Goal: Information Seeking & Learning: Learn about a topic

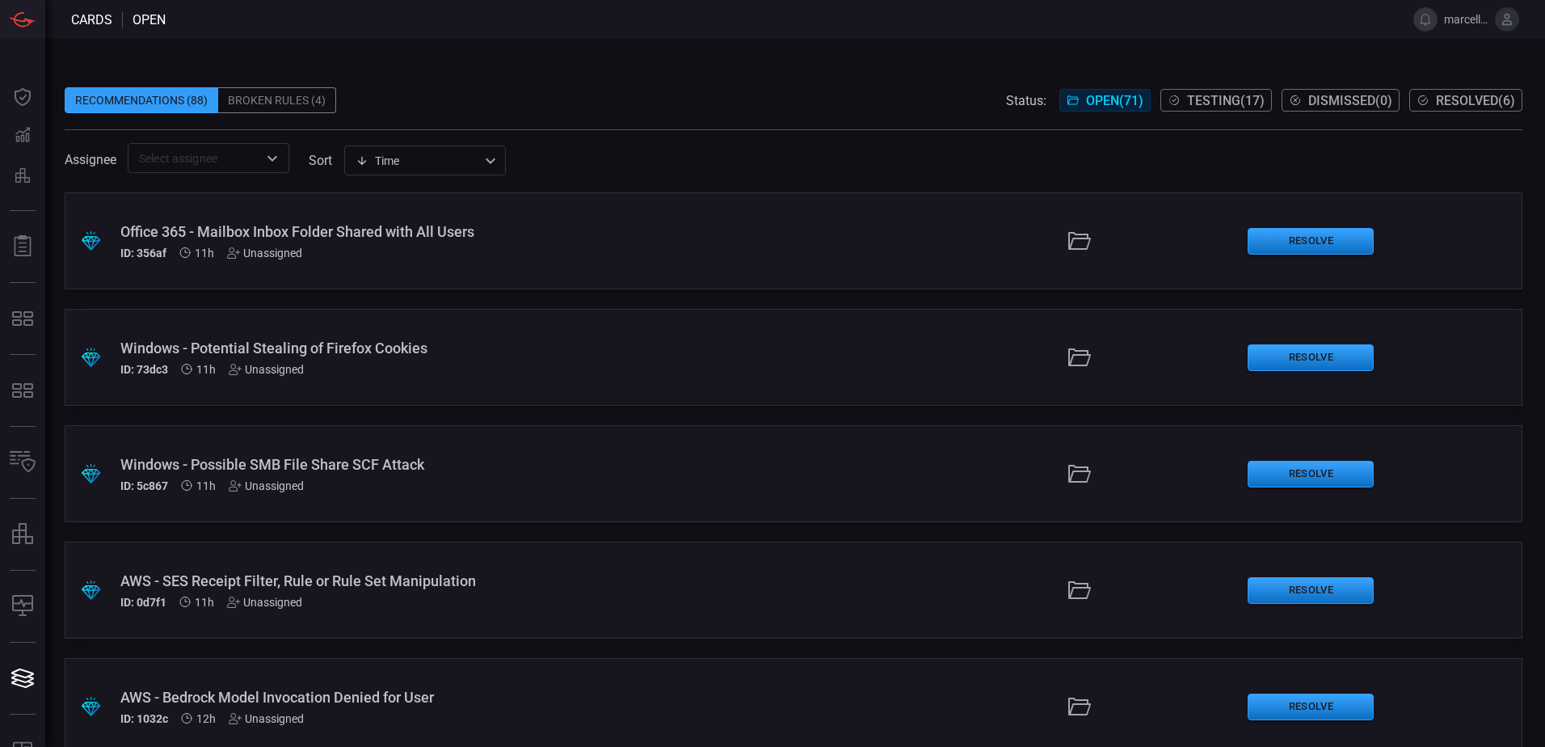
click at [263, 165] on div at bounding box center [271, 158] width 21 height 23
click at [675, 166] on div "Assignee ​ sort Time visibleUpdateTime ​" at bounding box center [794, 158] width 1458 height 30
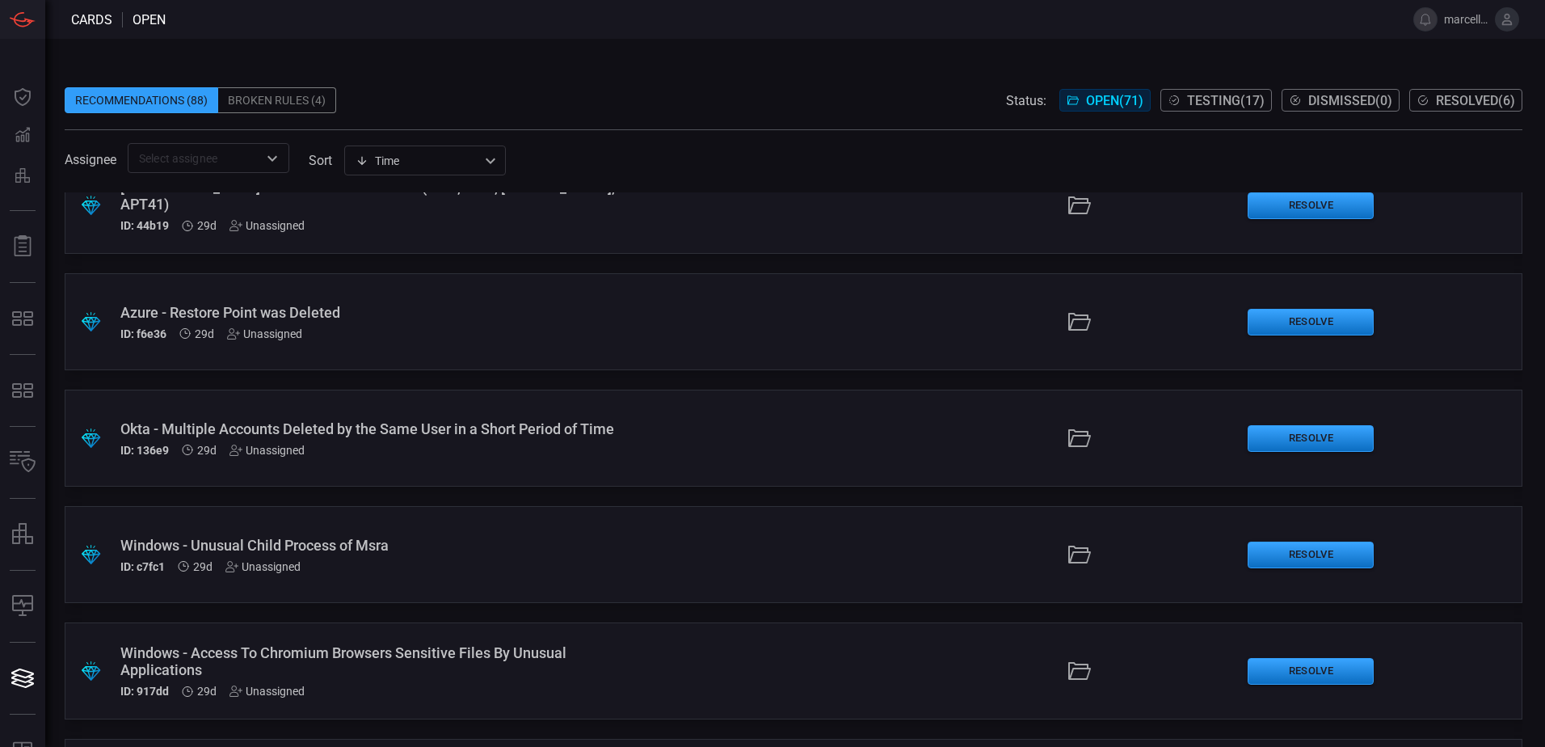
scroll to position [2343, 0]
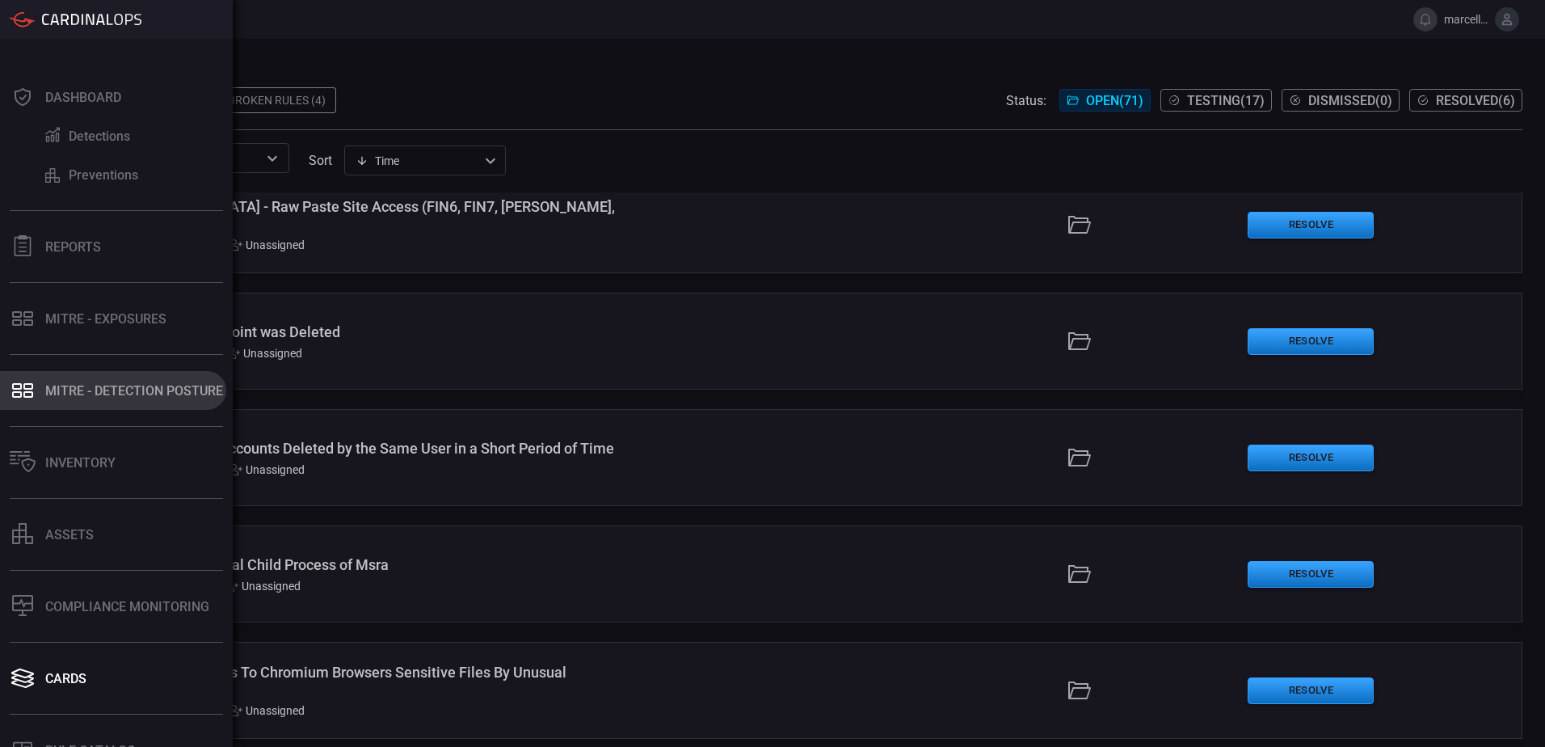
click at [140, 402] on button "MITRE - Detection Posture" at bounding box center [113, 390] width 226 height 39
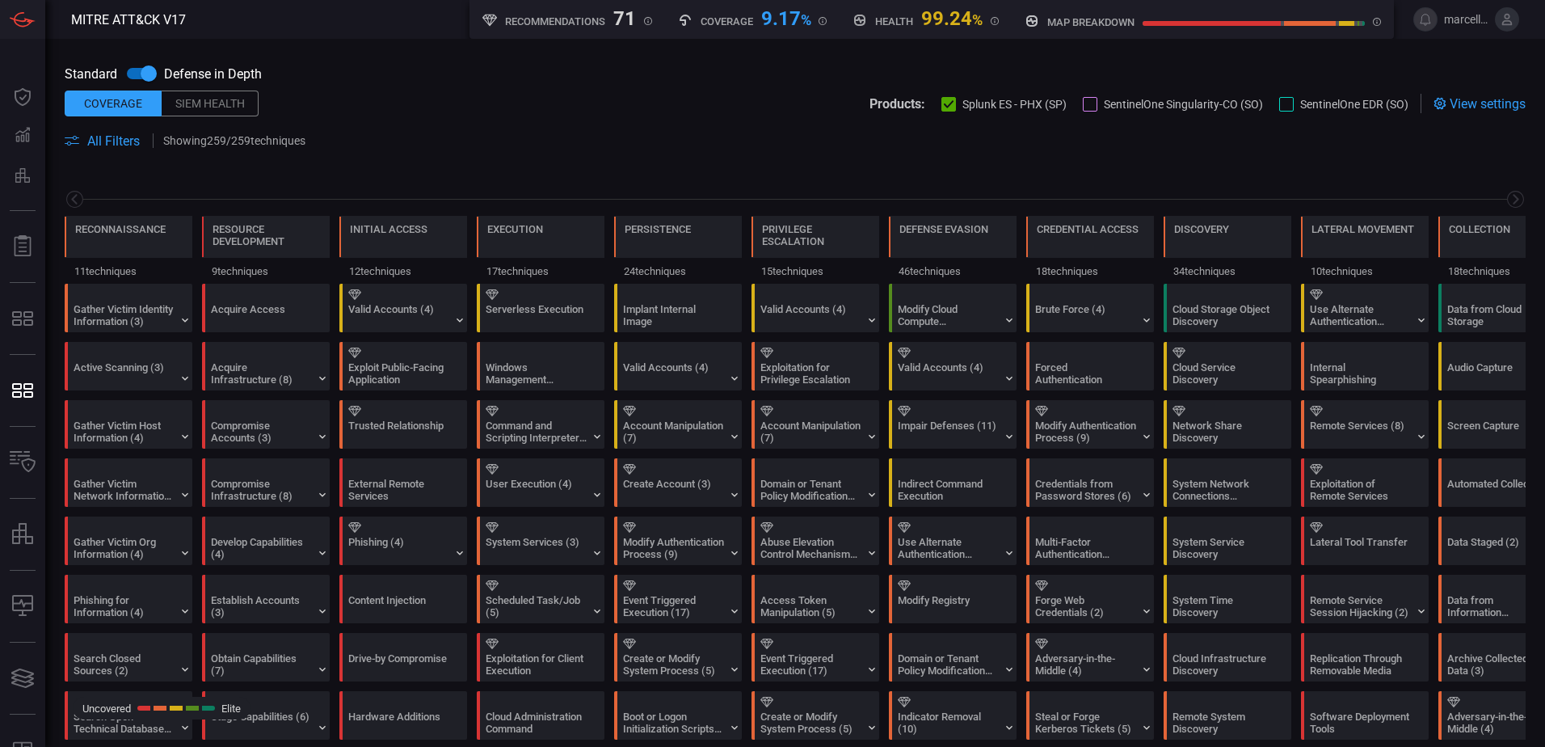
scroll to position [0, 212]
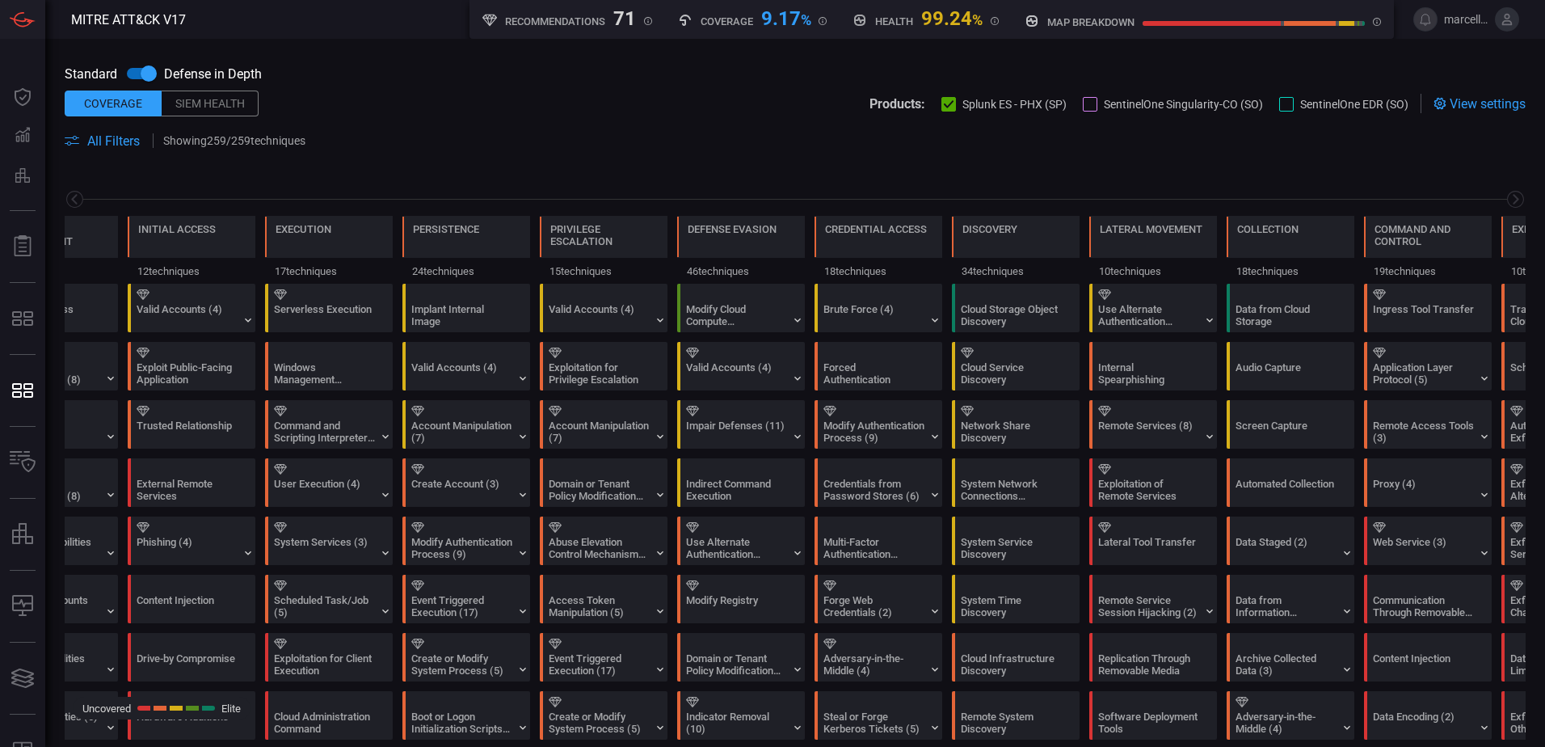
click at [233, 99] on div "Siem Health" at bounding box center [210, 104] width 97 height 26
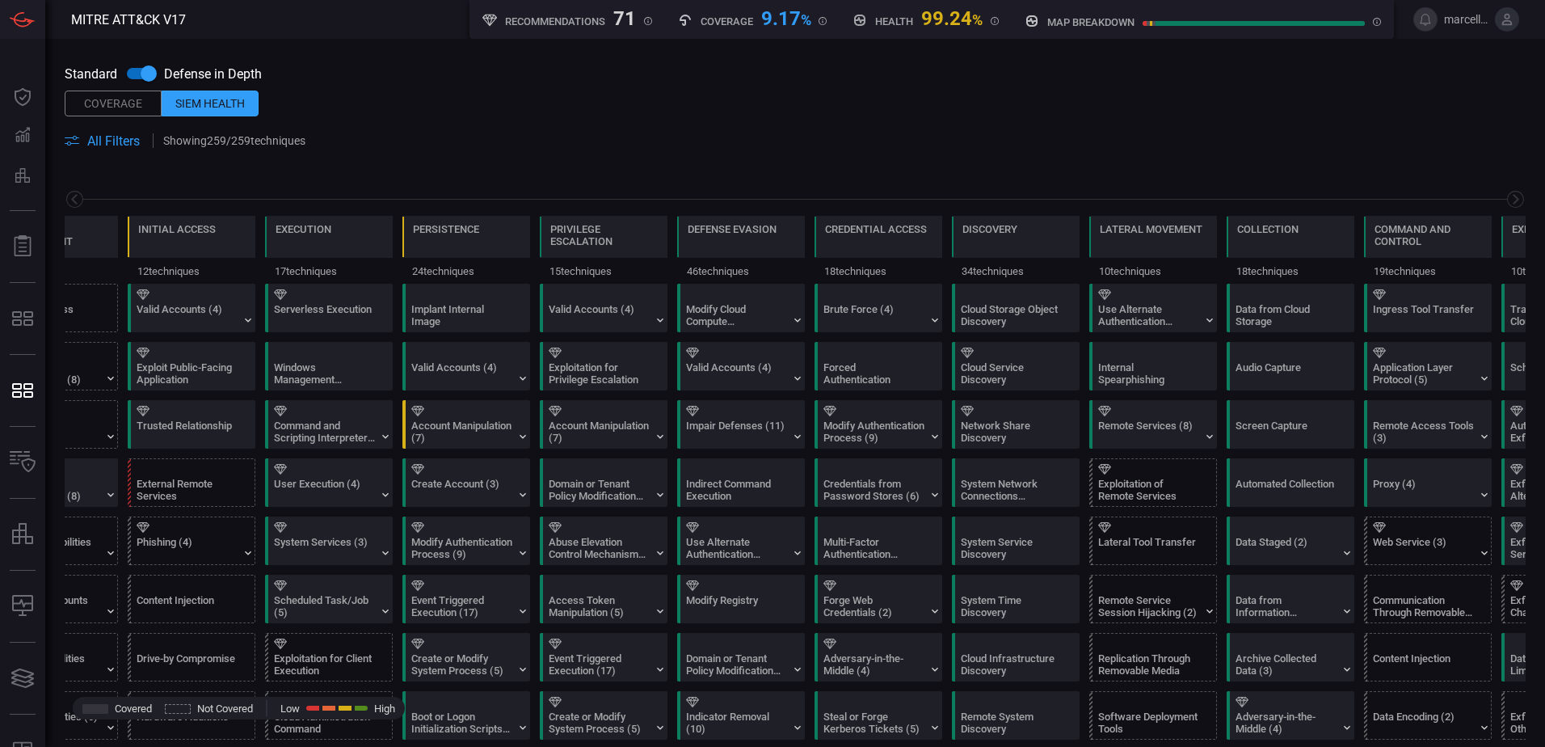
click at [108, 106] on div "Coverage" at bounding box center [113, 104] width 97 height 26
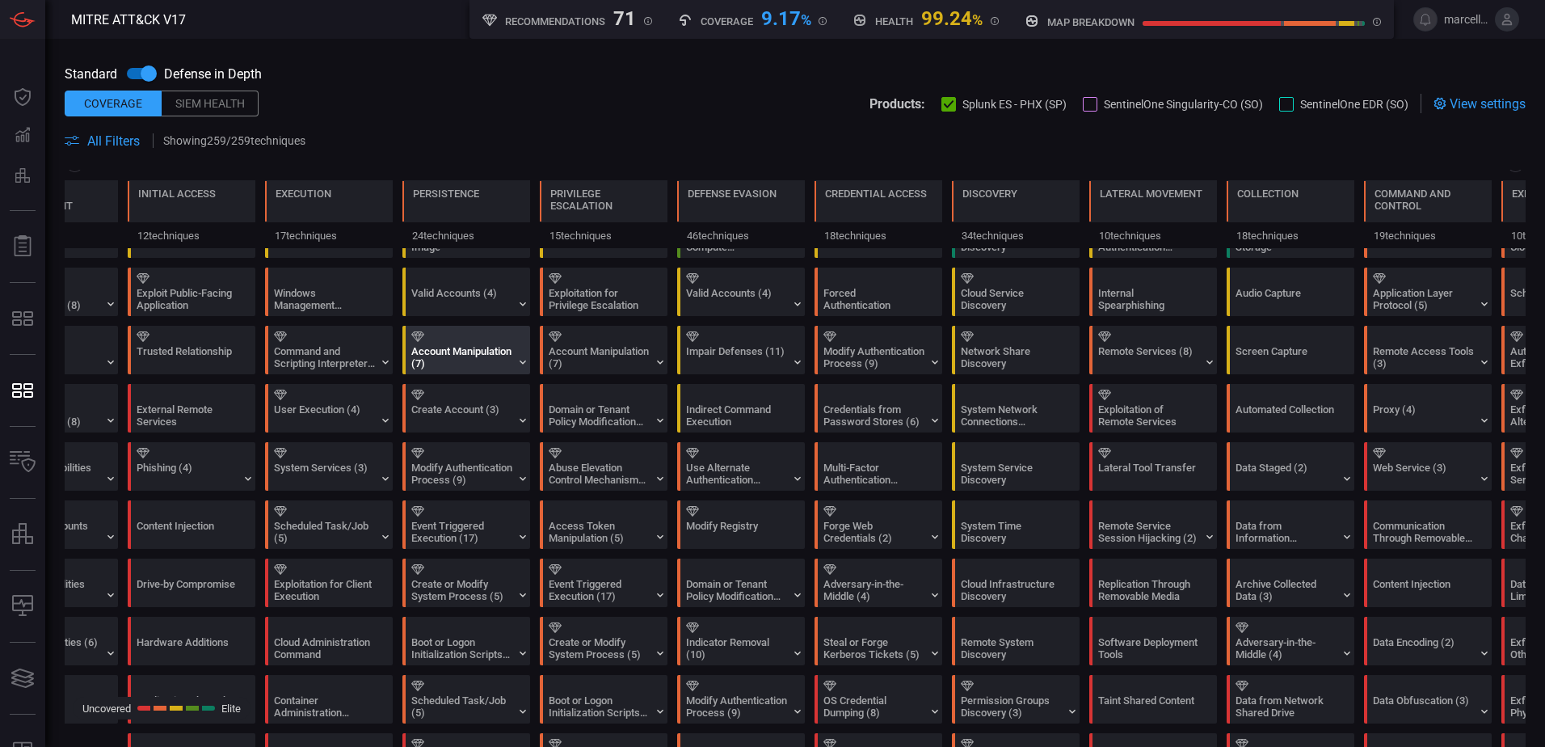
scroll to position [0, 0]
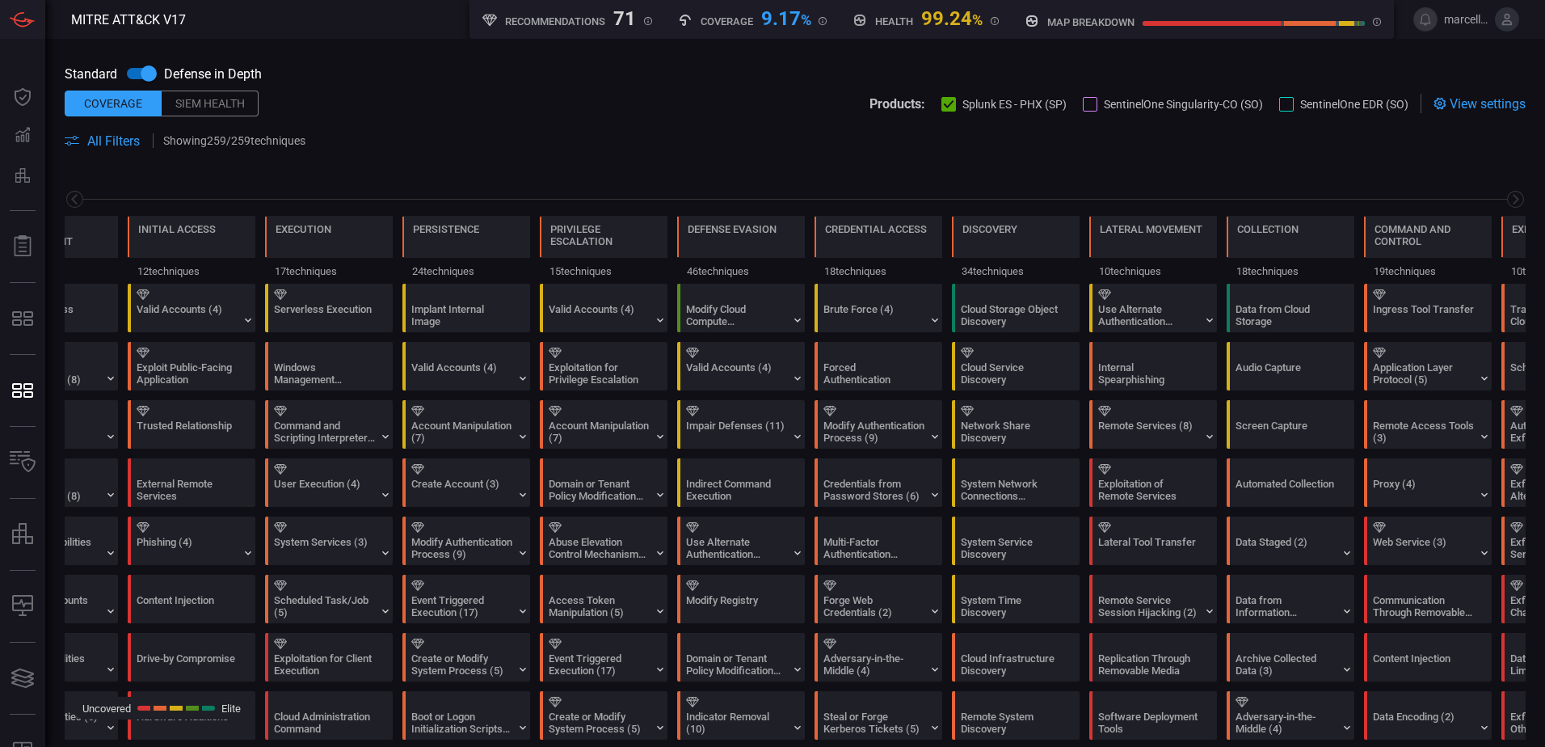
drag, startPoint x: 114, startPoint y: 270, endPoint x: 419, endPoint y: 161, distance: 324.3
drag, startPoint x: 419, startPoint y: 161, endPoint x: 686, endPoint y: 125, distance: 269.0
click at [686, 125] on span at bounding box center [795, 122] width 1461 height 18
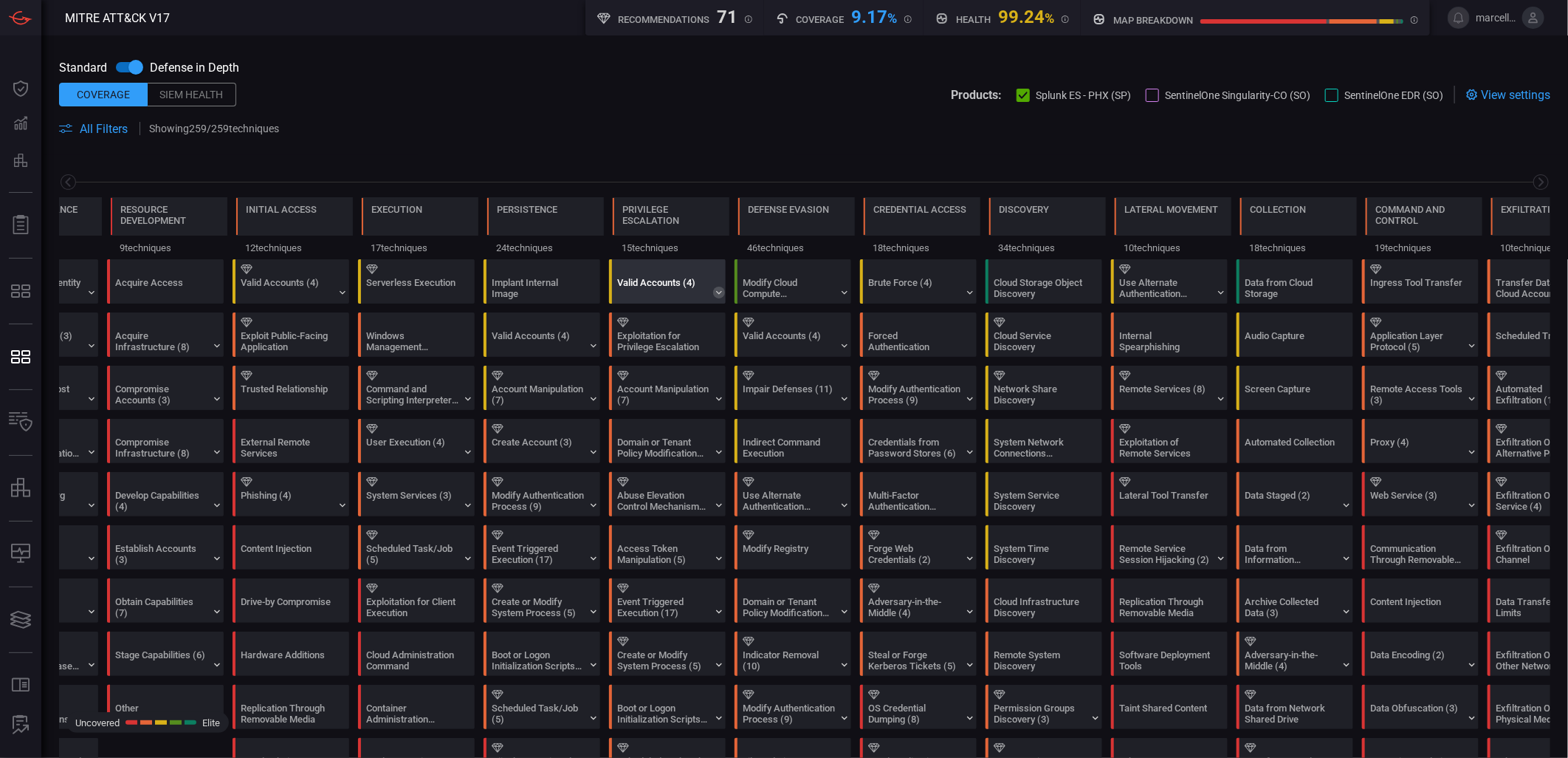
click at [720, 289] on icon at bounding box center [719, 293] width 12 height 12
click at [715, 289] on icon at bounding box center [719, 293] width 12 height 12
click at [327, 291] on div "Valid Accounts (4)" at bounding box center [286, 288] width 92 height 22
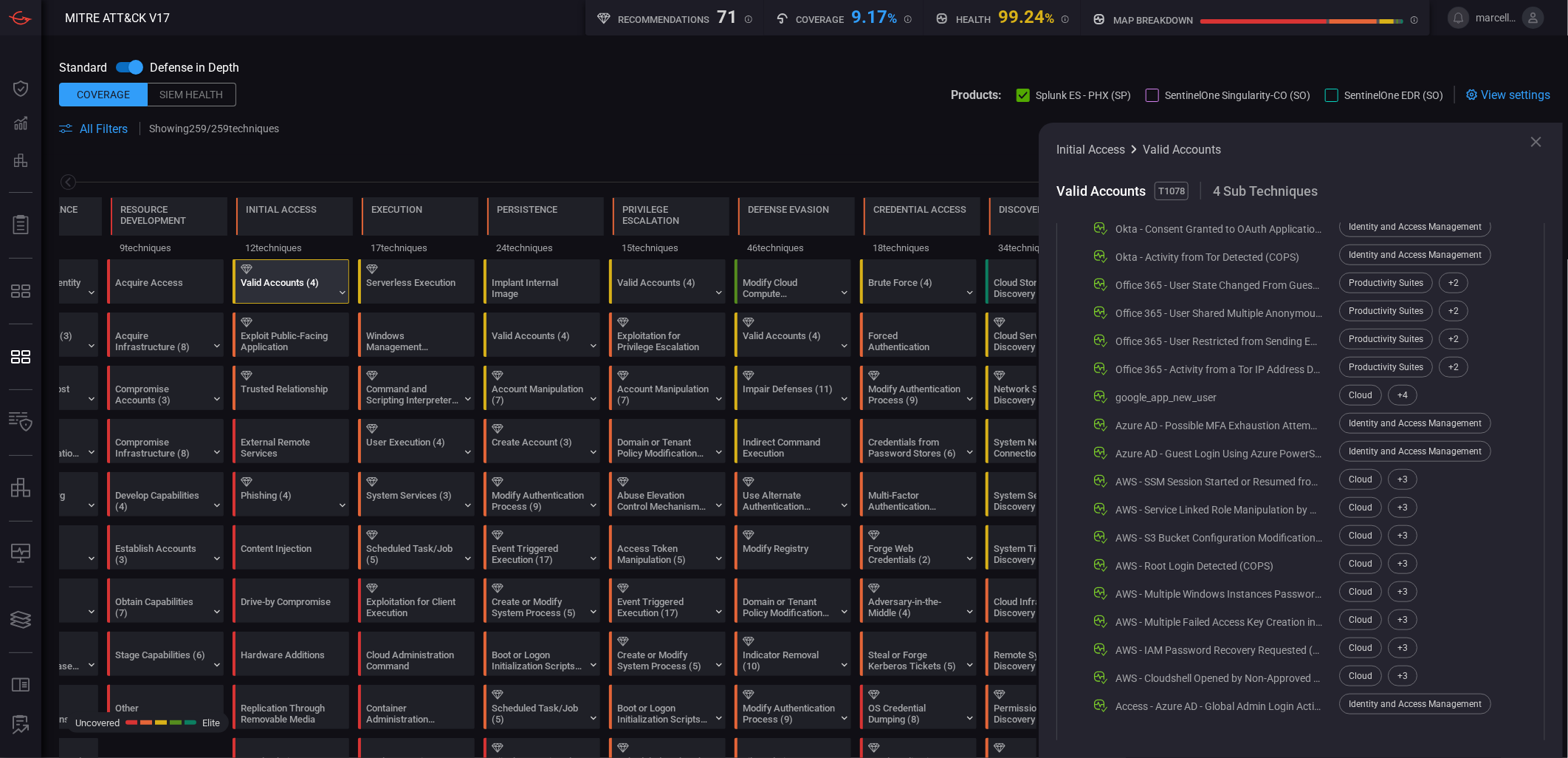
scroll to position [836, 0]
click at [1411, 137] on icon at bounding box center [1536, 141] width 17 height 17
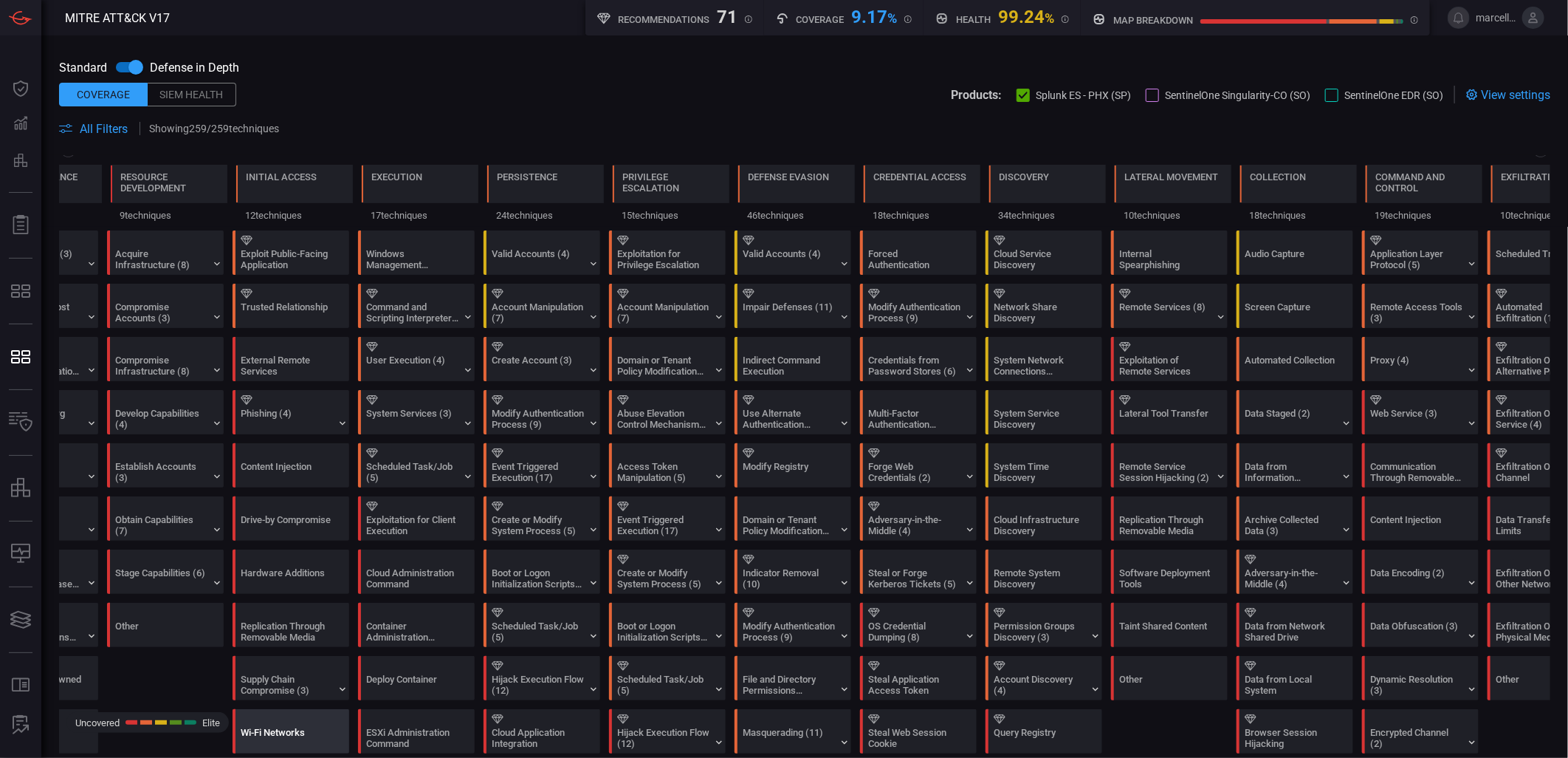
scroll to position [0, 0]
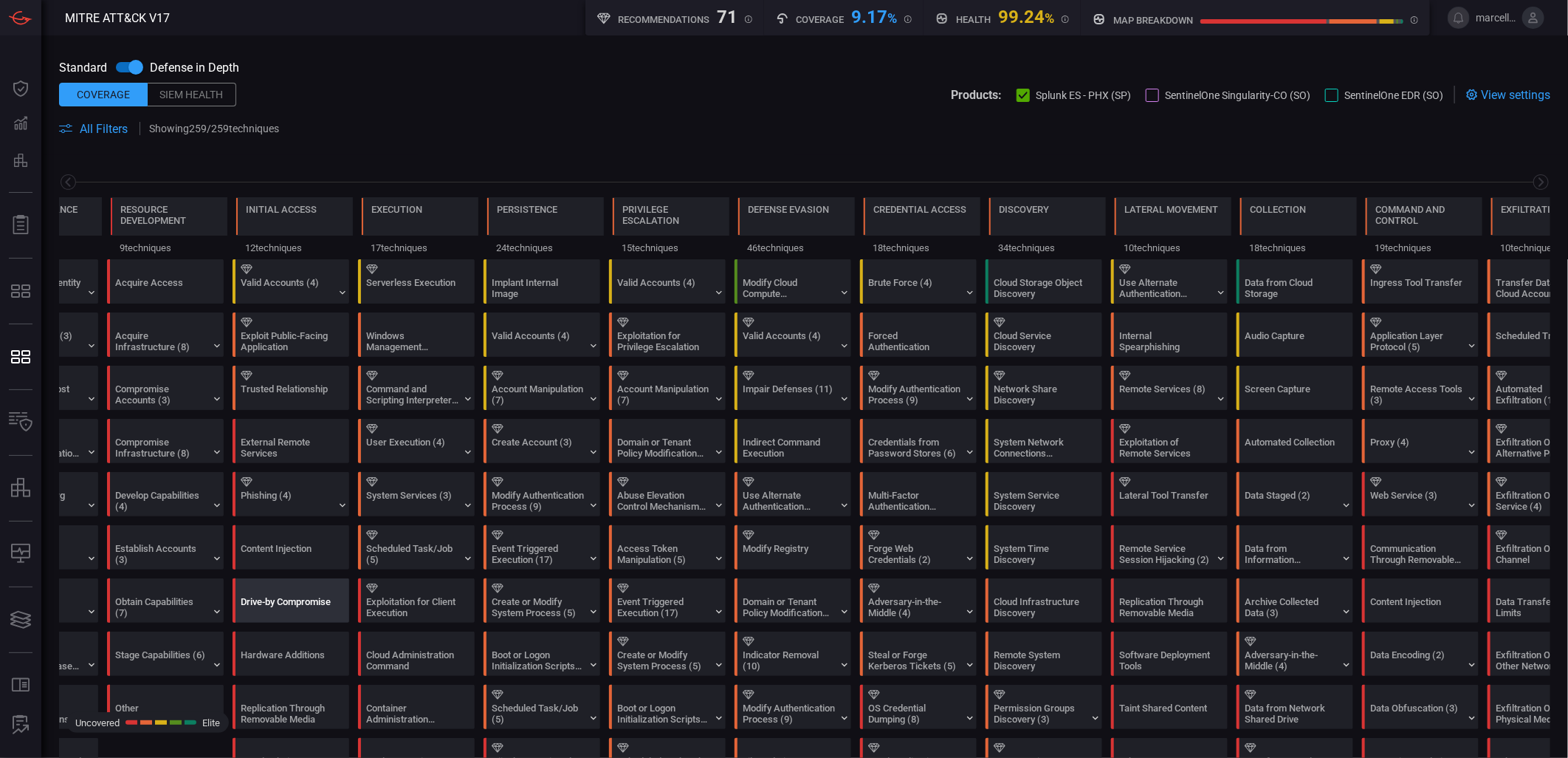
click at [304, 611] on div "Drive-by Compromise" at bounding box center [286, 607] width 92 height 22
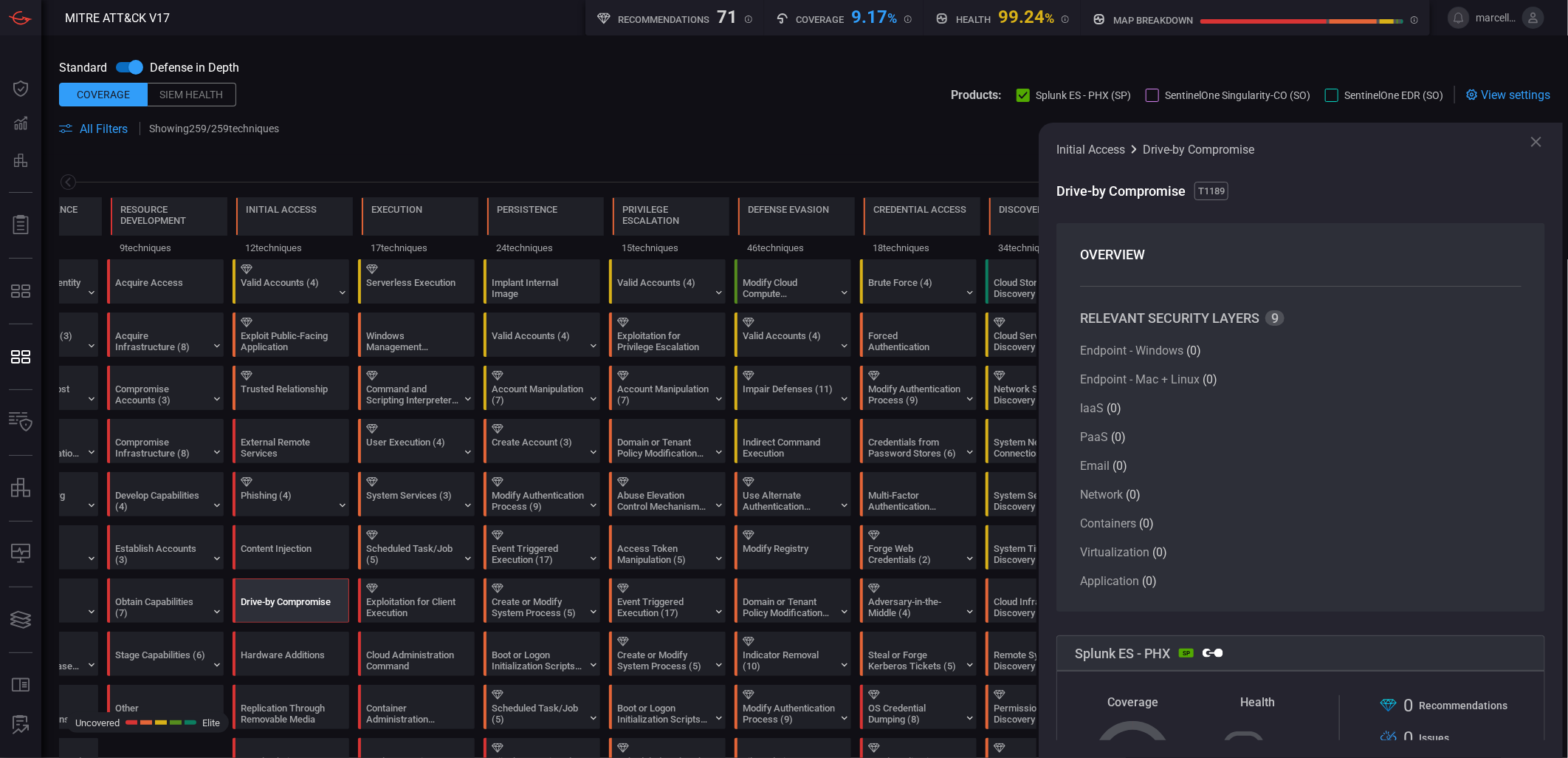
click at [334, 155] on div "Reconnaissance 11 techniques Resource Development 9 techniques Initial Access 1…" at bounding box center [804, 208] width 1527 height 104
click at [86, 291] on icon at bounding box center [91, 293] width 12 height 12
click at [84, 291] on div "Gather Victim Identity Information (3)" at bounding box center [44, 281] width 117 height 43
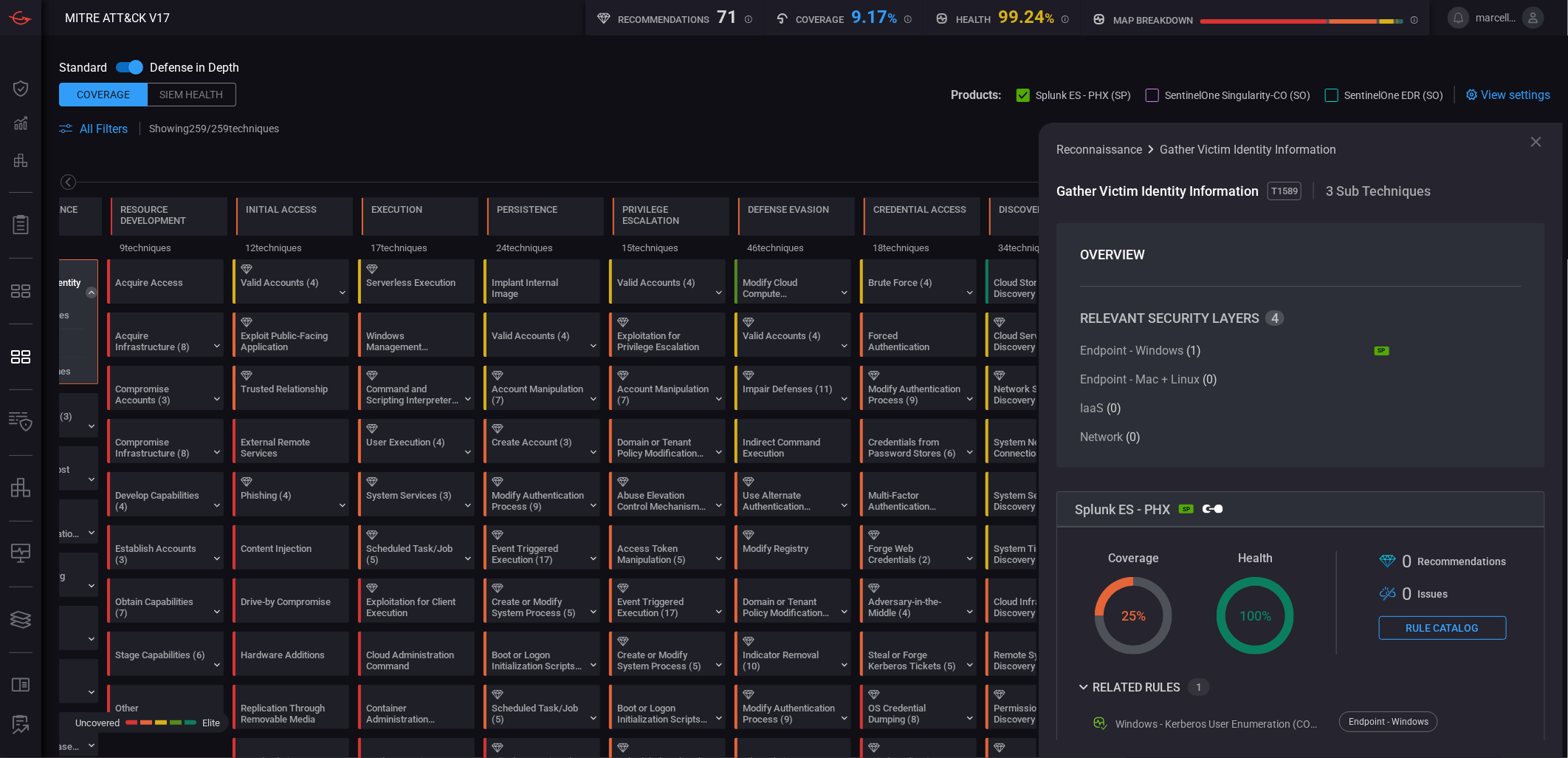
click at [67, 182] on icon at bounding box center [68, 182] width 5 height 10
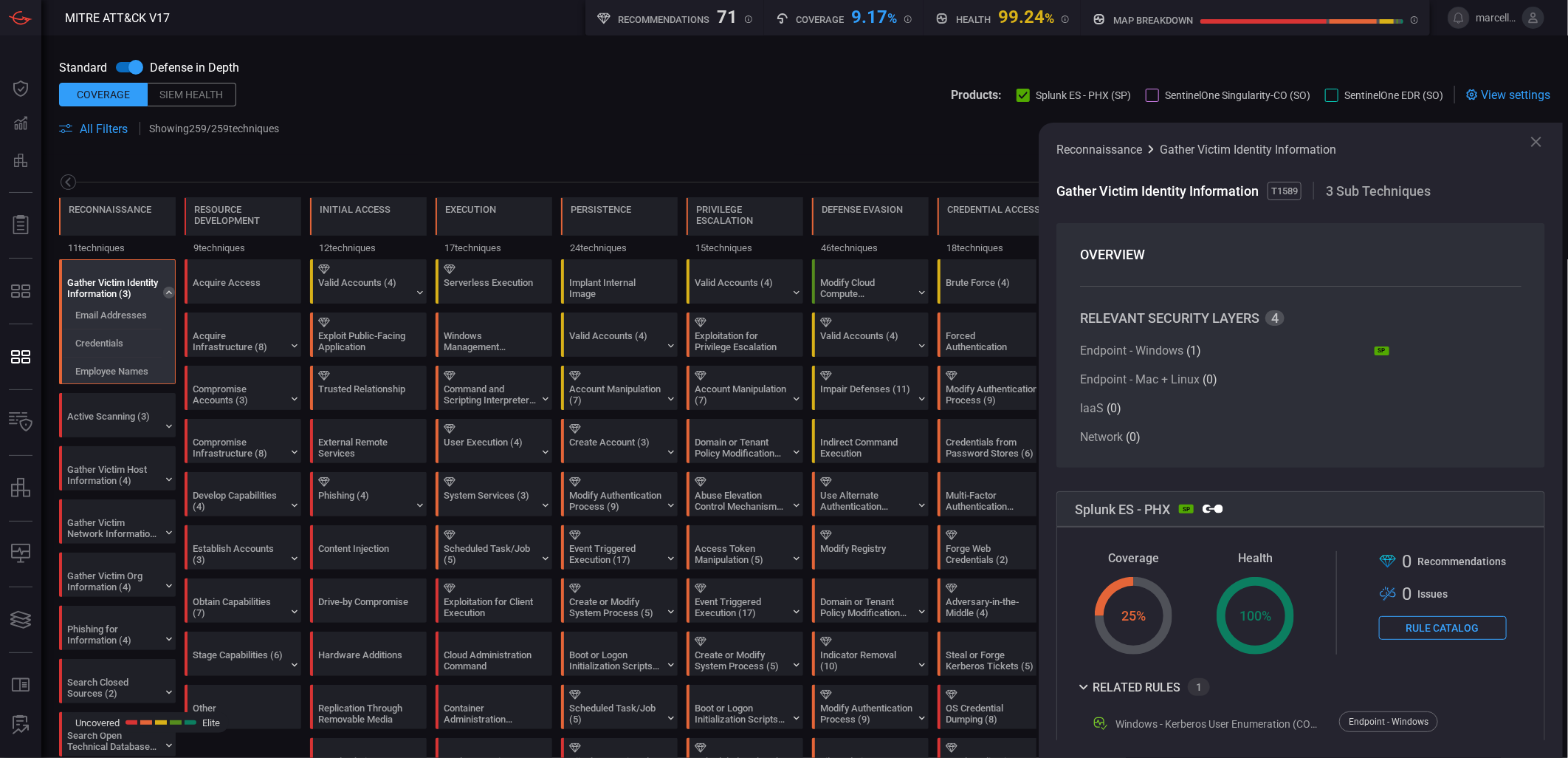
click at [67, 182] on icon at bounding box center [68, 182] width 5 height 10
click at [1411, 145] on icon at bounding box center [1536, 141] width 17 height 17
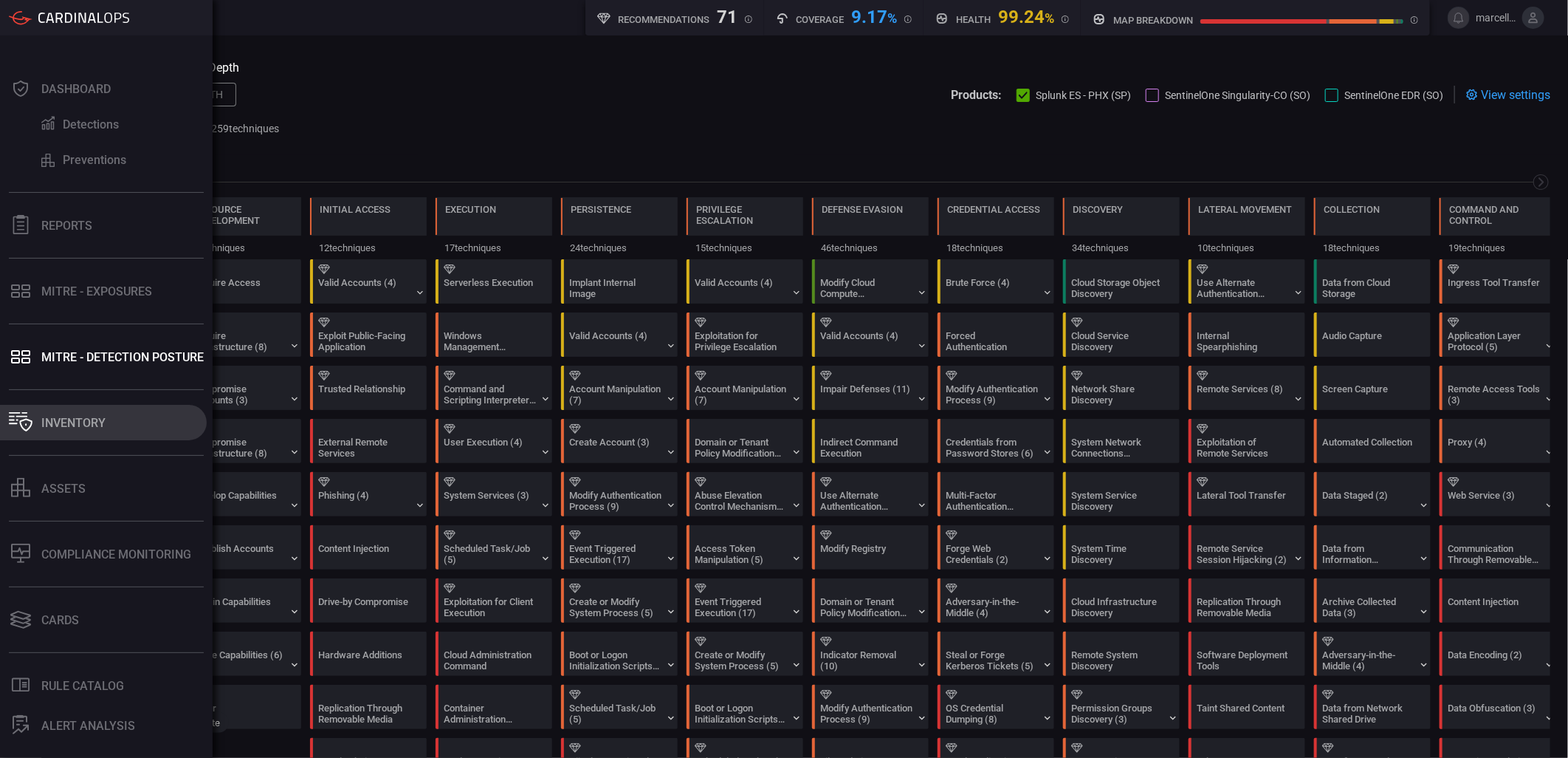
click at [107, 427] on button "Inventory" at bounding box center [103, 422] width 207 height 36
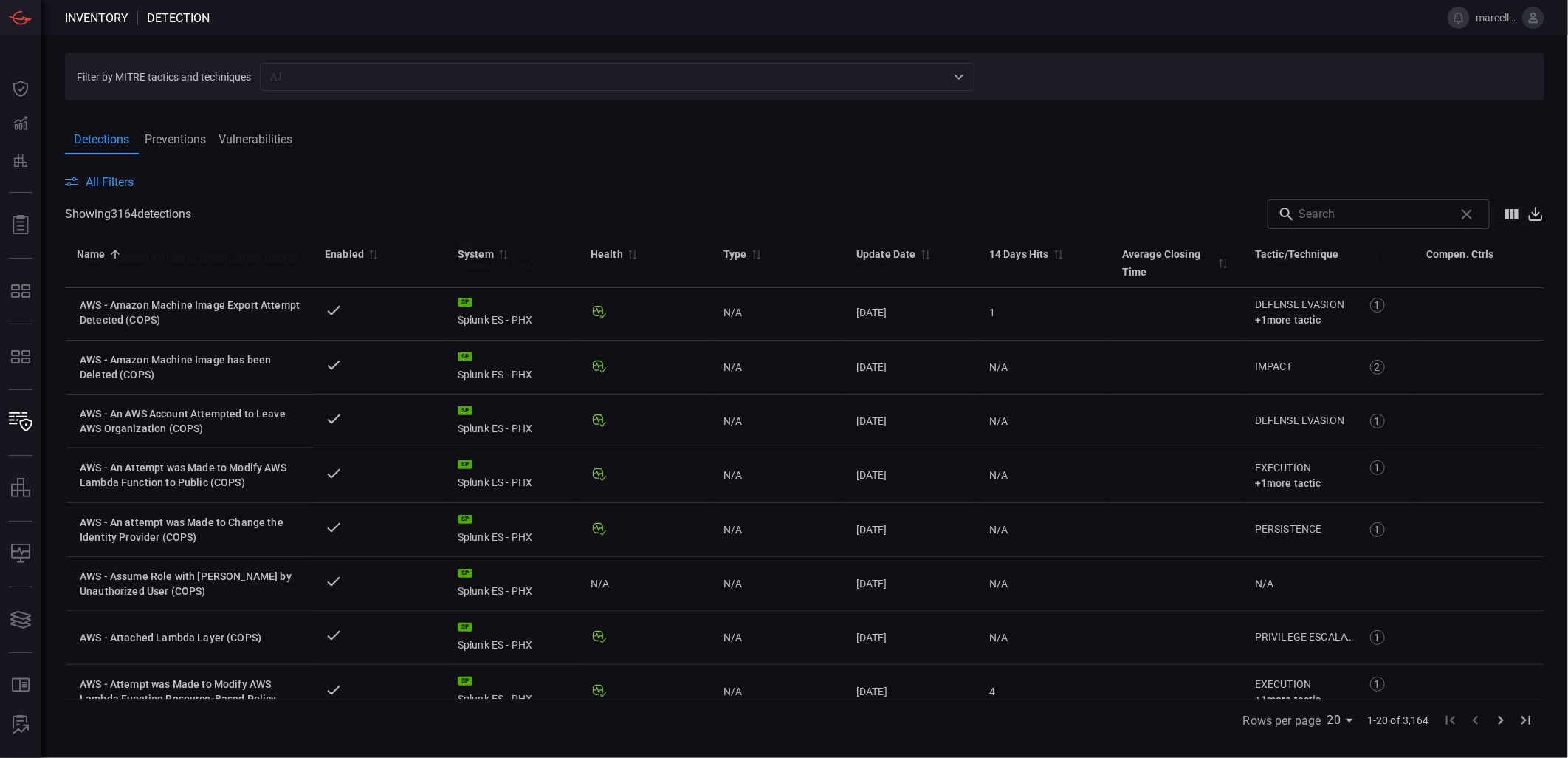
scroll to position [689, 0]
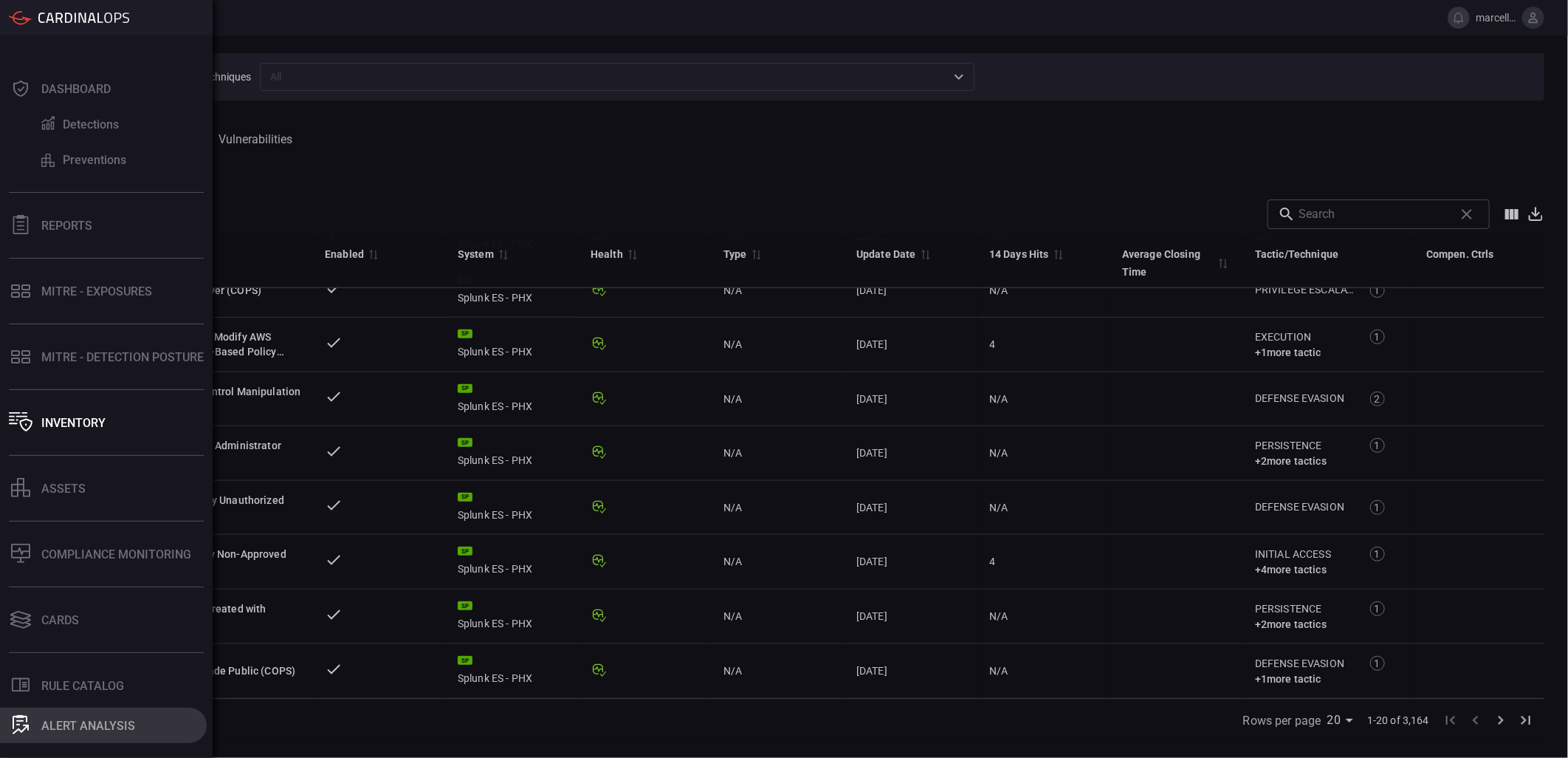
click at [46, 682] on div "ALERT ANALYSIS" at bounding box center [88, 725] width 94 height 14
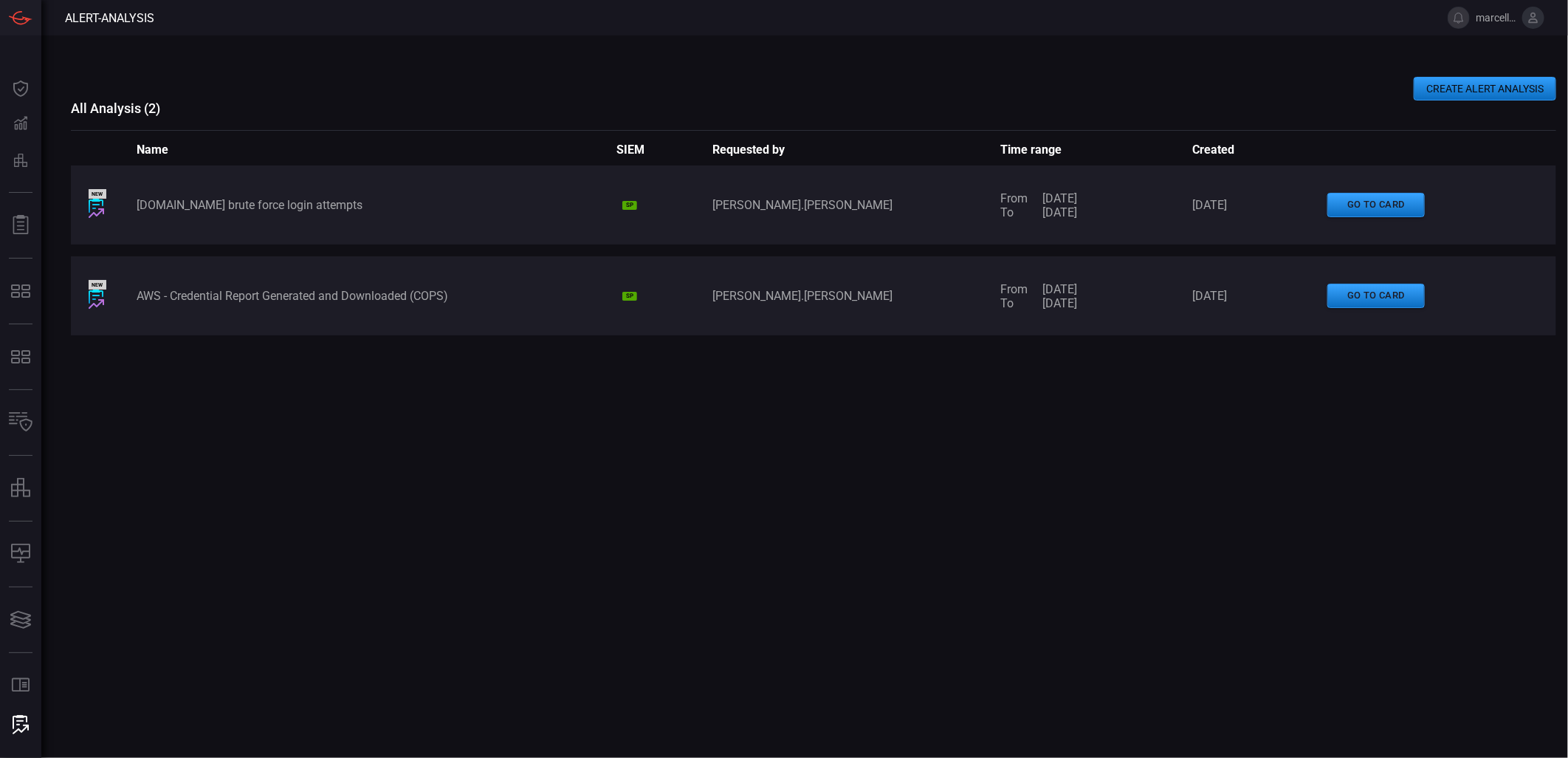
click at [456, 217] on div "NEW [DOMAIN_NAME] brute force login attempts [PERSON_NAME].[PERSON_NAME] From […" at bounding box center [814, 205] width 1486 height 79
click at [1364, 294] on button "go to card" at bounding box center [1376, 295] width 98 height 25
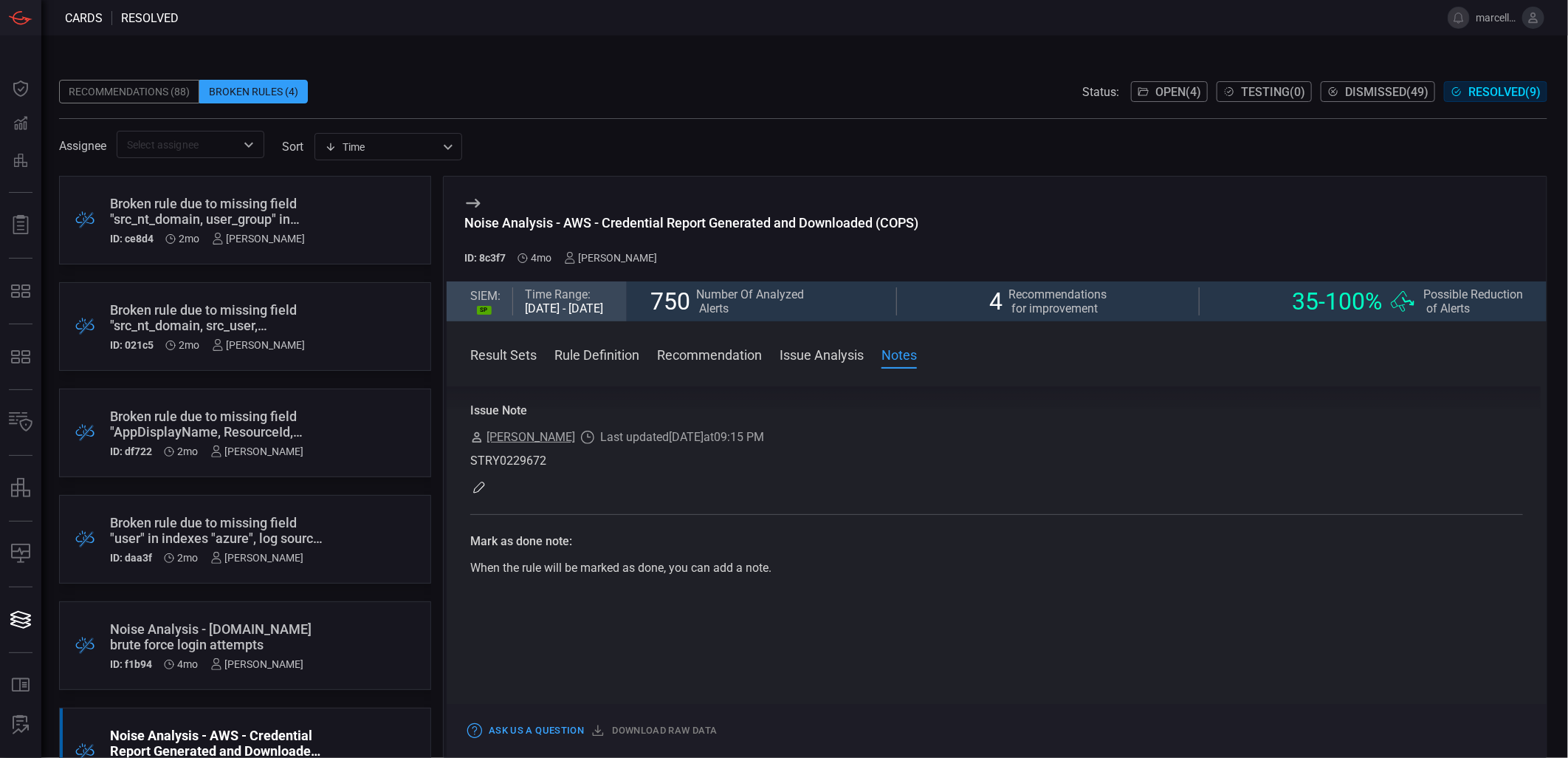
click at [165, 87] on div "Recommendations (88)" at bounding box center [130, 91] width 141 height 24
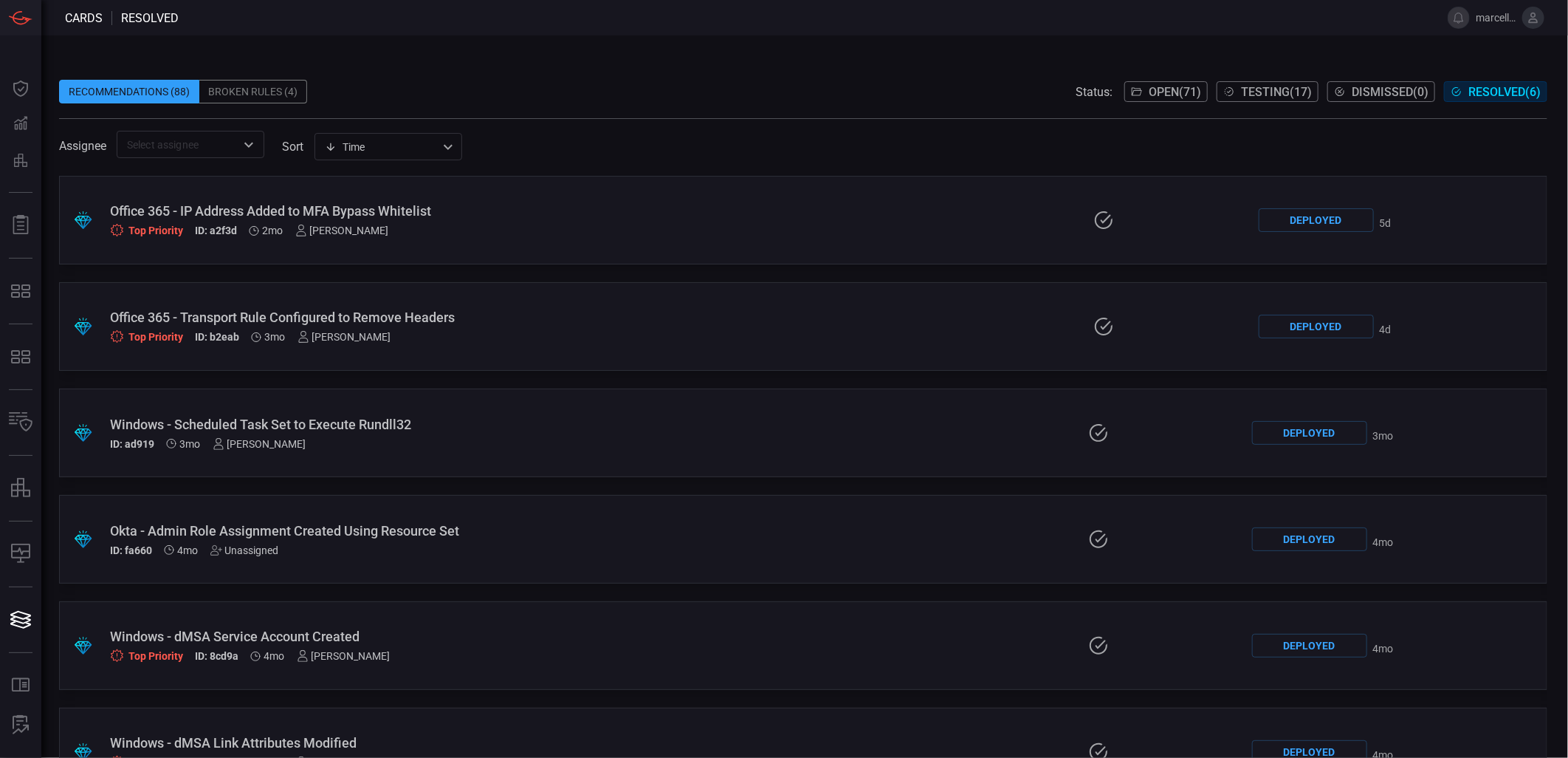
click at [536, 230] on div "Top Priority ID: a2f3d 2mo [PERSON_NAME]" at bounding box center [382, 231] width 545 height 13
